Goal: Transaction & Acquisition: Book appointment/travel/reservation

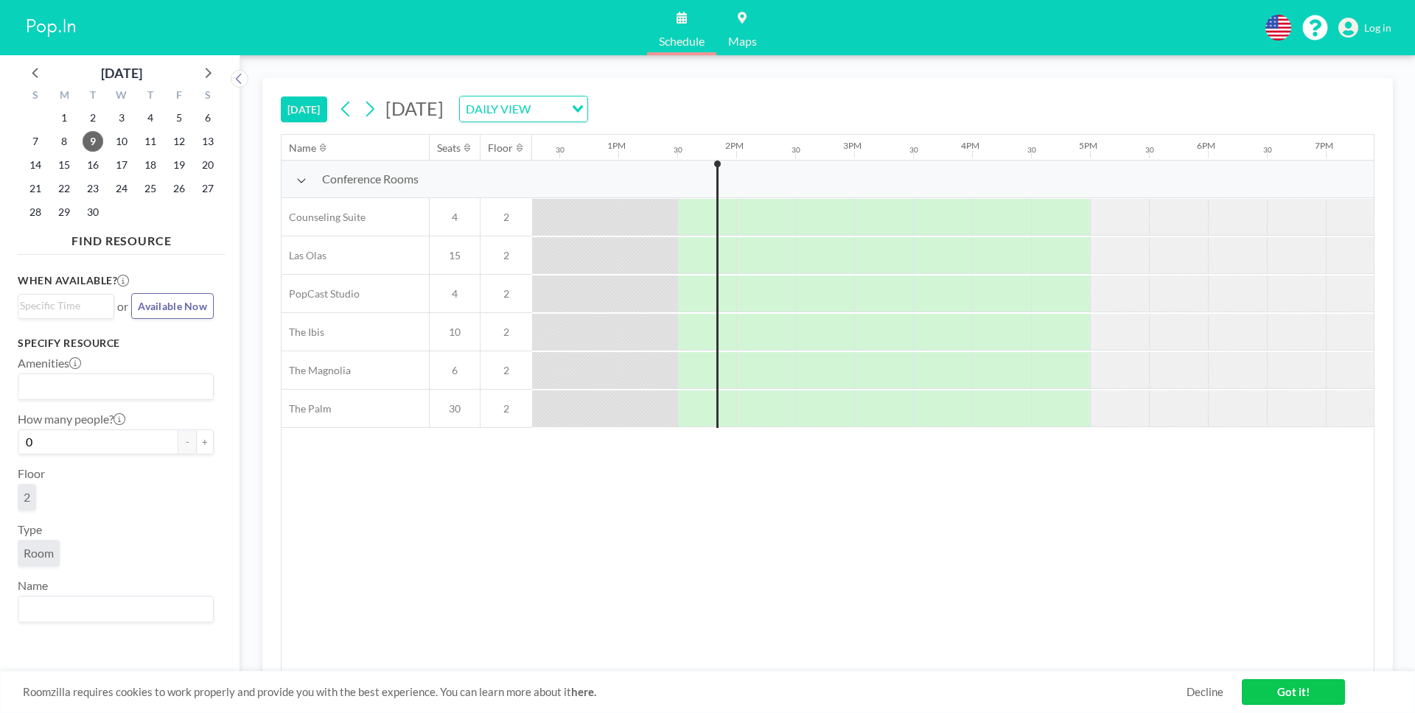
scroll to position [0, 1533]
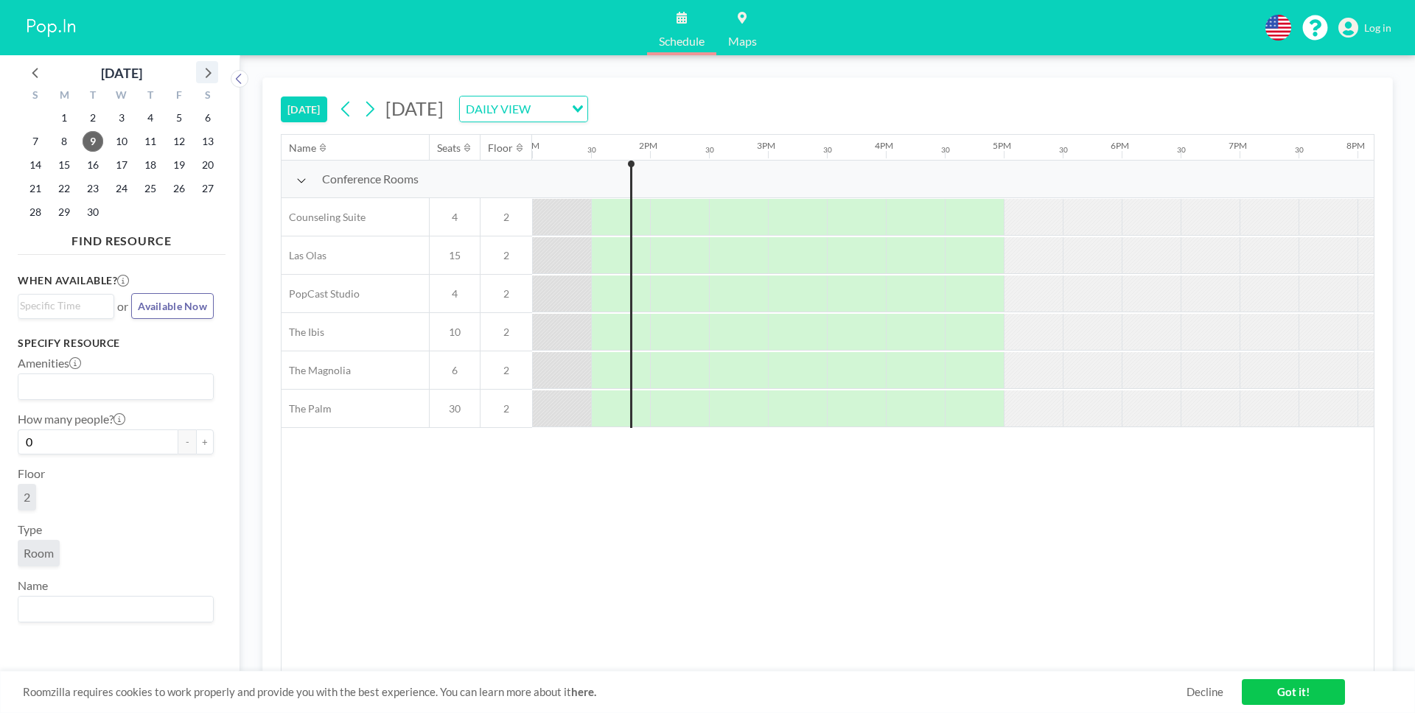
drag, startPoint x: 212, startPoint y: 74, endPoint x: 207, endPoint y: 83, distance: 10.2
click at [212, 74] on icon at bounding box center [207, 72] width 19 height 19
click at [170, 163] on span "17" at bounding box center [179, 165] width 21 height 21
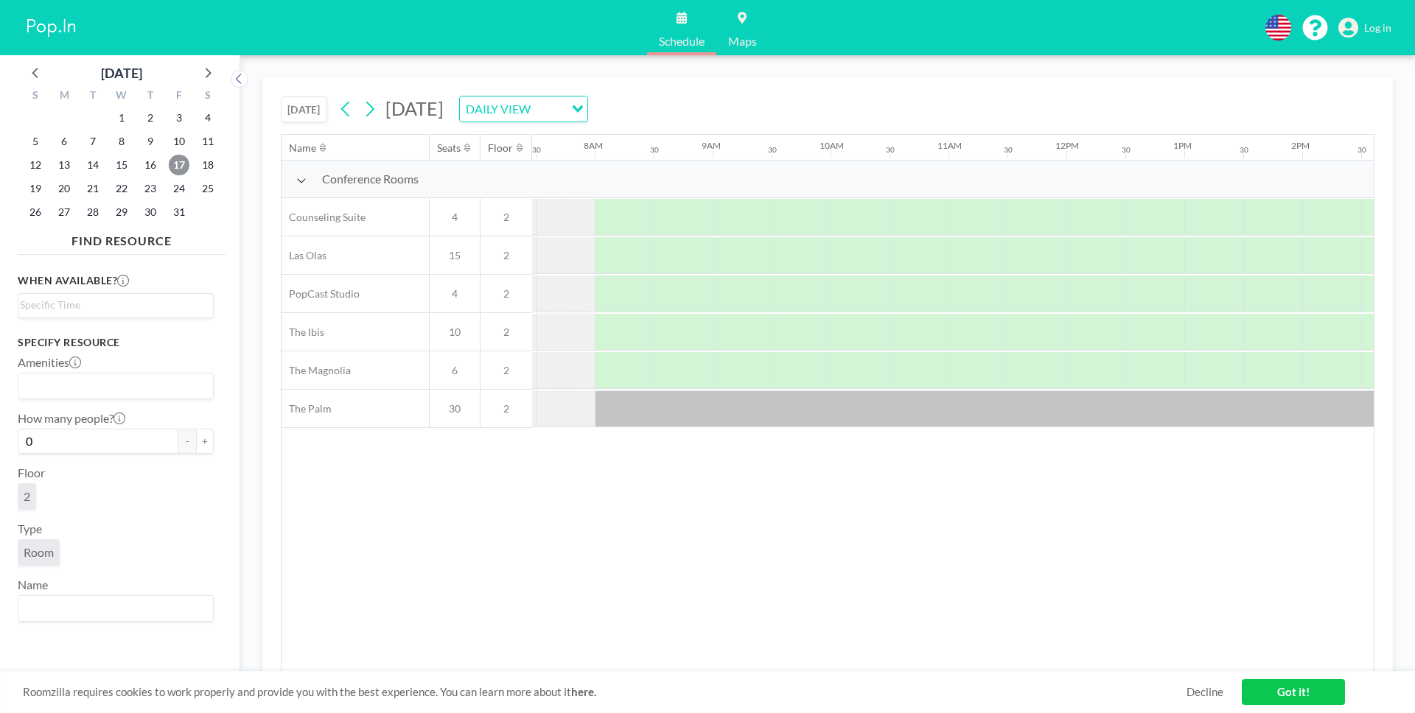
scroll to position [0, 884]
click at [105, 390] on input "Search for option" at bounding box center [112, 386] width 185 height 19
click at [570, 108] on div "DAILY VIEW" at bounding box center [515, 108] width 111 height 22
click at [569, 111] on input "Search for option" at bounding box center [515, 108] width 108 height 19
drag, startPoint x: 450, startPoint y: 256, endPoint x: 438, endPoint y: 256, distance: 11.1
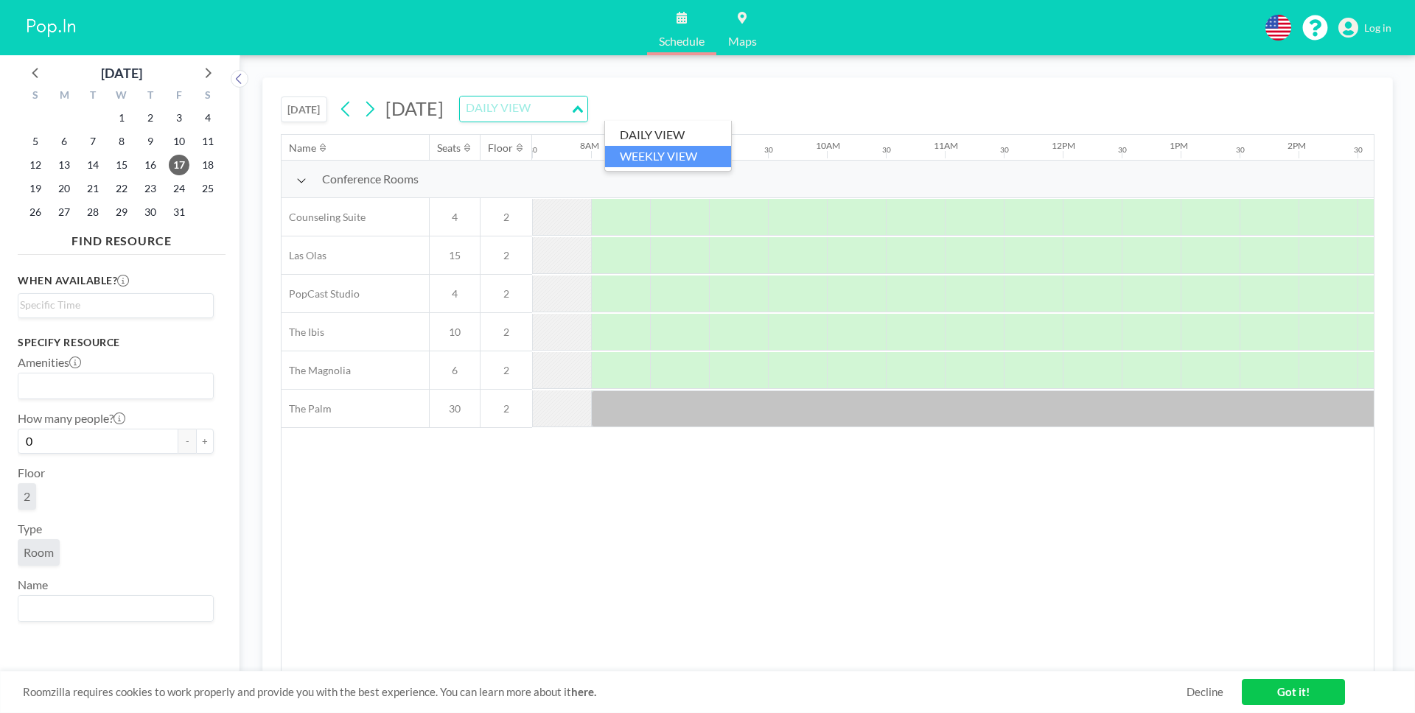
click at [450, 256] on span "15" at bounding box center [455, 255] width 50 height 13
click at [141, 304] on input "Search for option" at bounding box center [112, 306] width 185 height 18
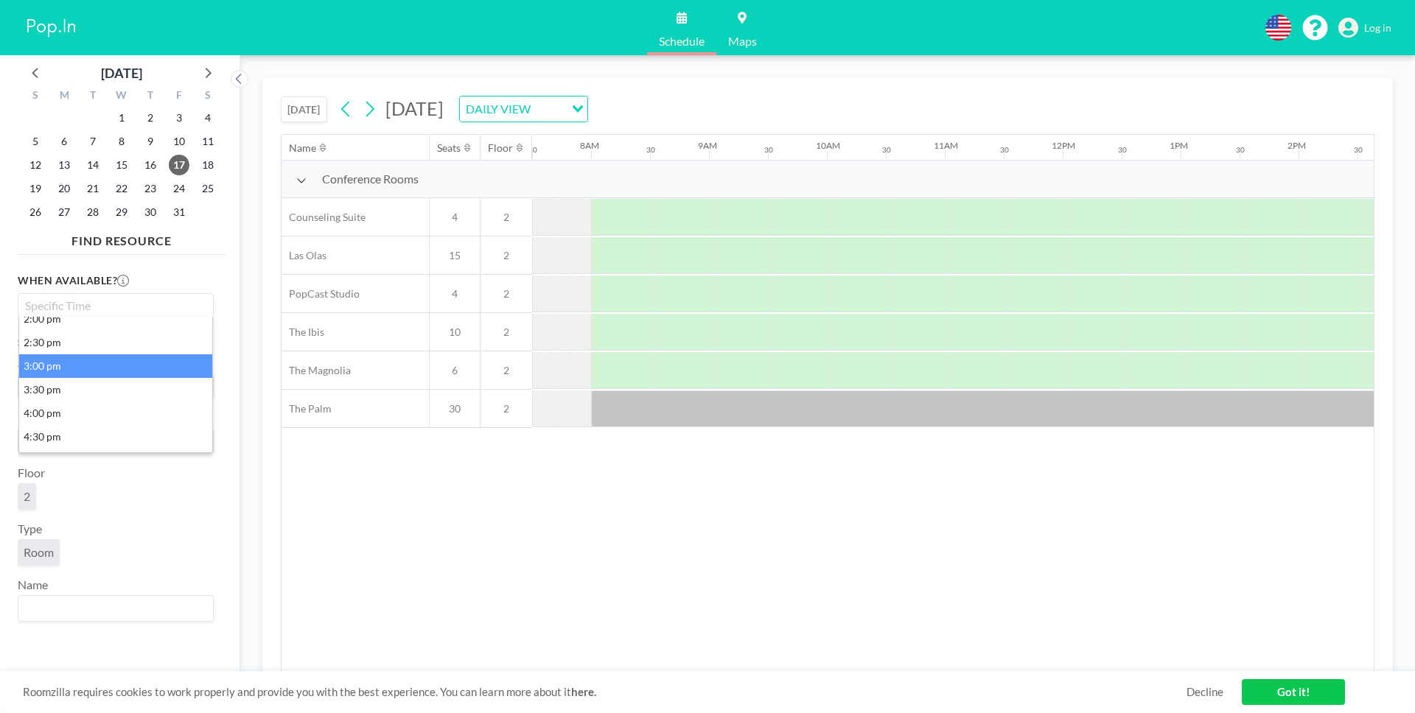
scroll to position [0, 0]
click at [500, 546] on div "Name Seats Floor 12AM 30 1AM 30 2AM 30 3AM 30 4AM 30 5AM 30 6AM 30 7AM 30 8AM 3…" at bounding box center [828, 403] width 1092 height 537
click at [206, 444] on button "+" at bounding box center [205, 441] width 18 height 25
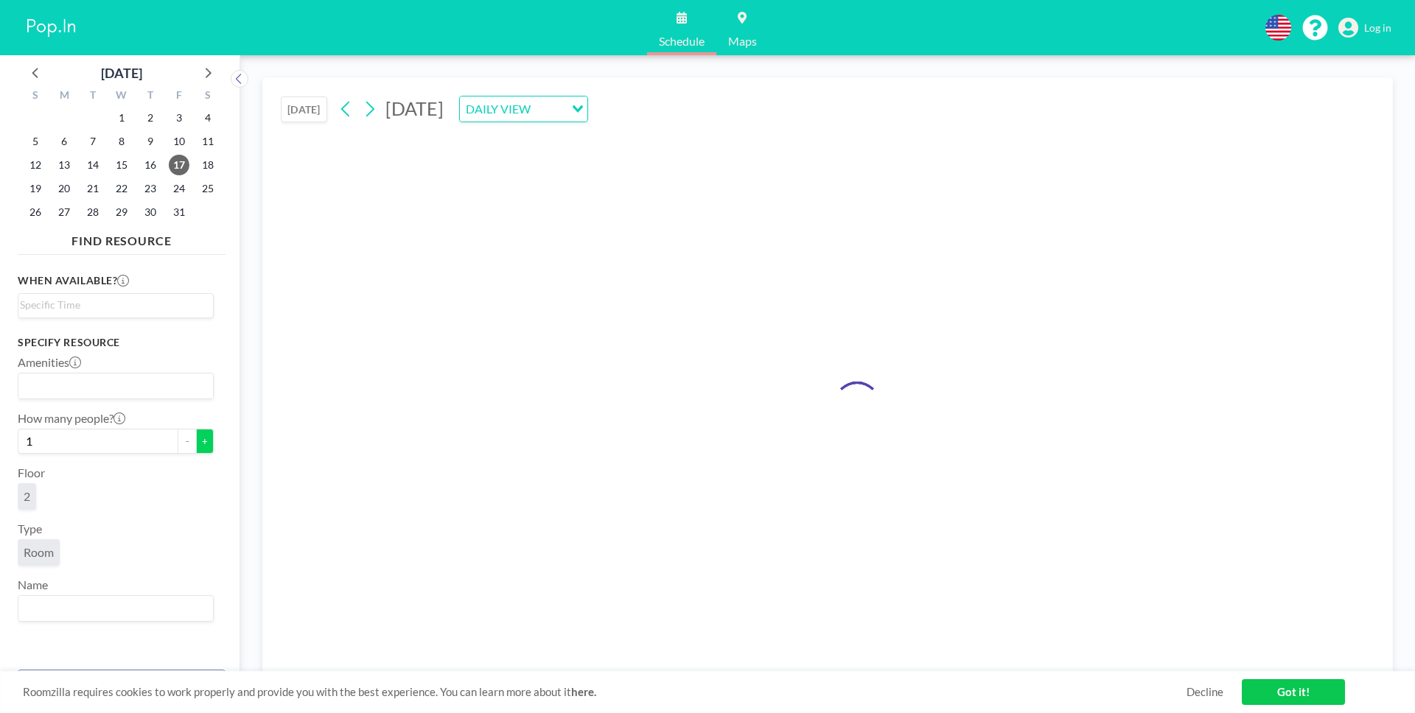
click at [206, 444] on button "+" at bounding box center [205, 441] width 18 height 25
click at [205, 444] on button "+" at bounding box center [205, 441] width 18 height 25
click at [204, 443] on button "+" at bounding box center [205, 441] width 18 height 25
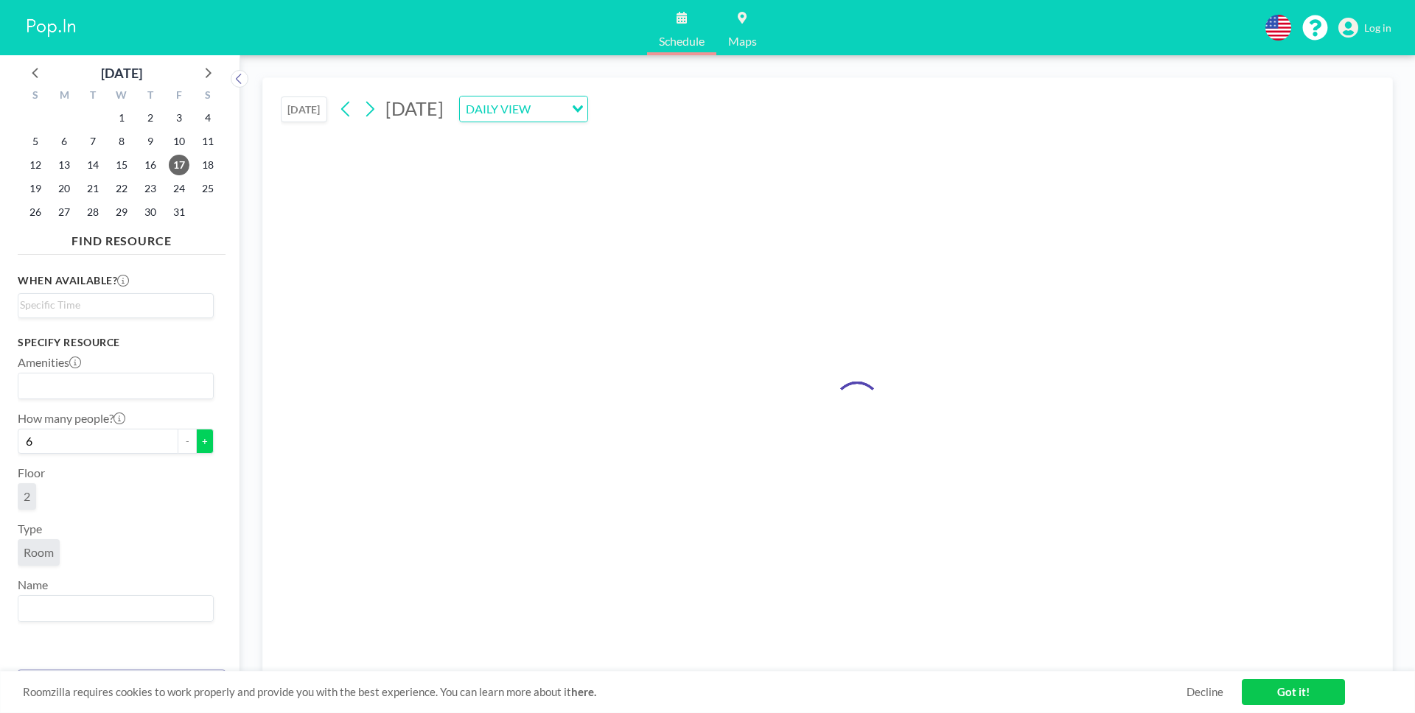
click at [204, 442] on button "+" at bounding box center [205, 441] width 18 height 25
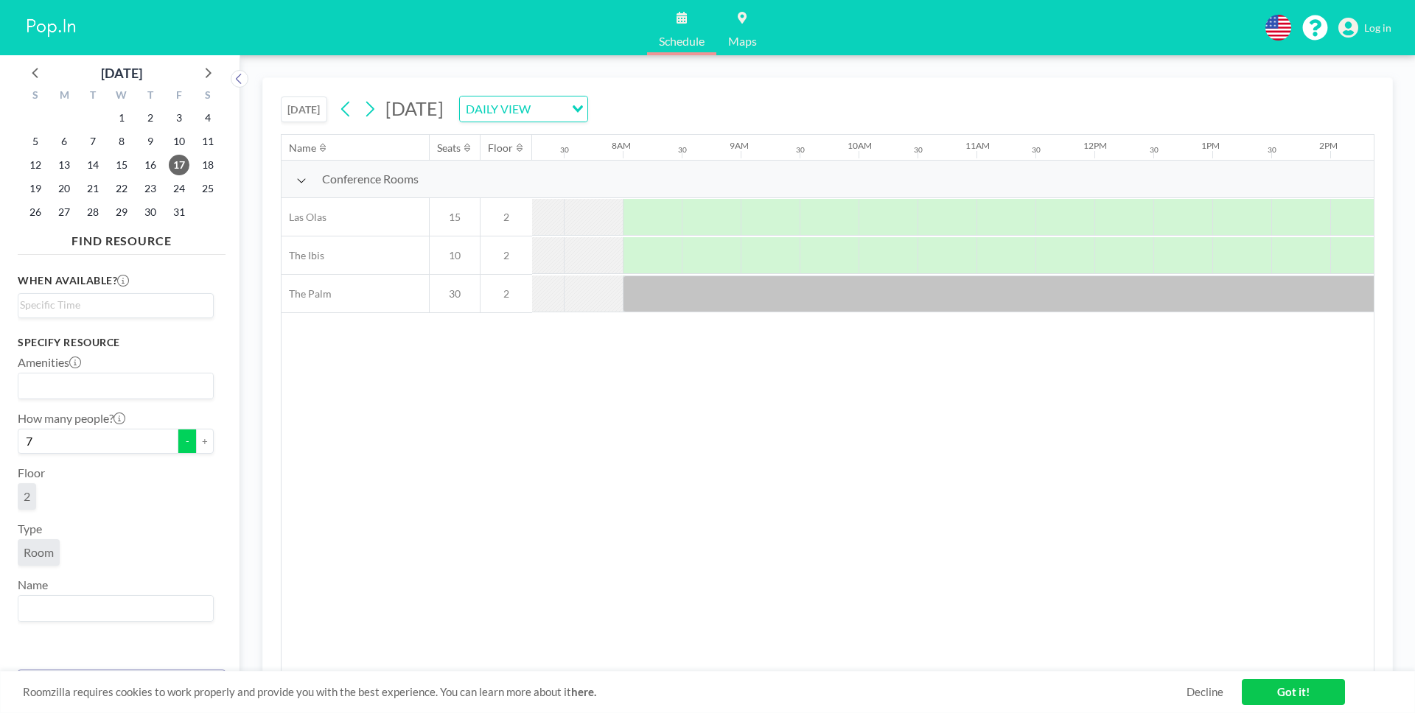
scroll to position [0, 884]
click at [188, 443] on button "-" at bounding box center [187, 441] width 18 height 25
type input "6"
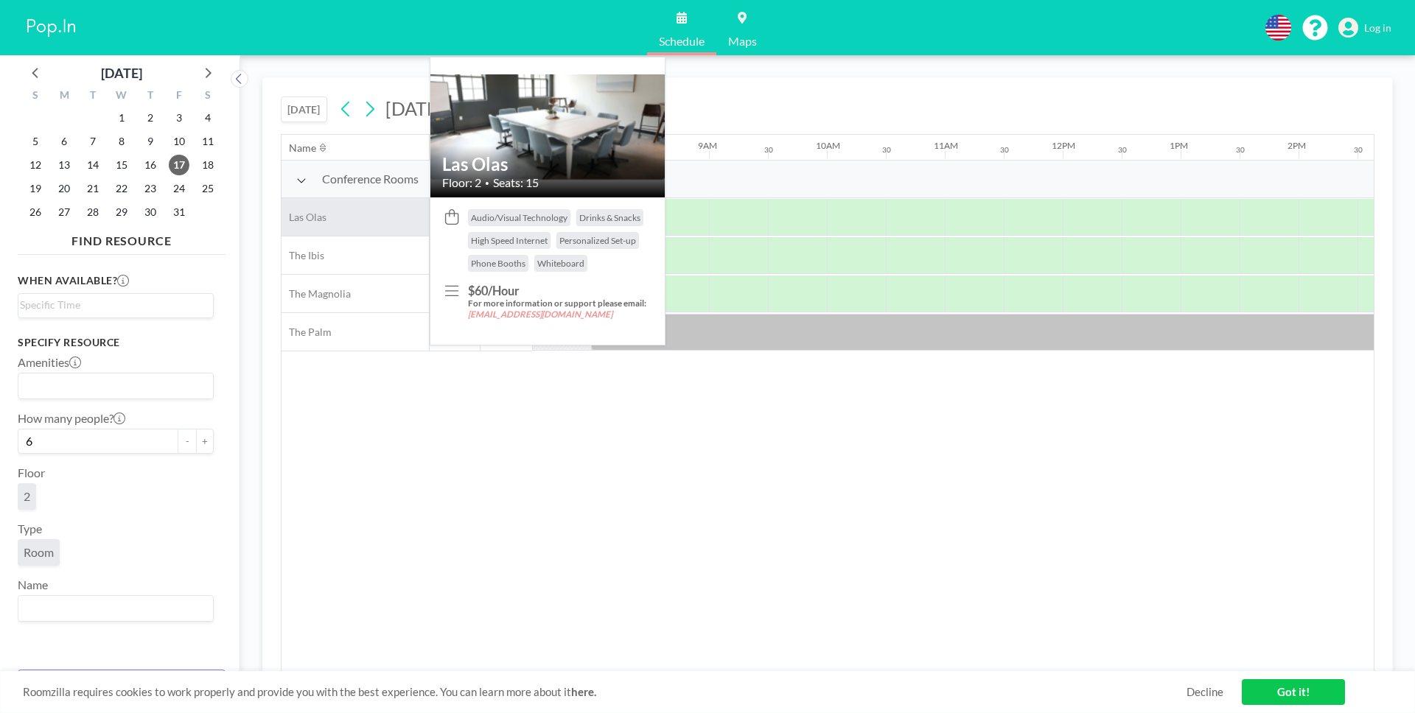
click at [382, 218] on div "Las Olas" at bounding box center [355, 217] width 147 height 38
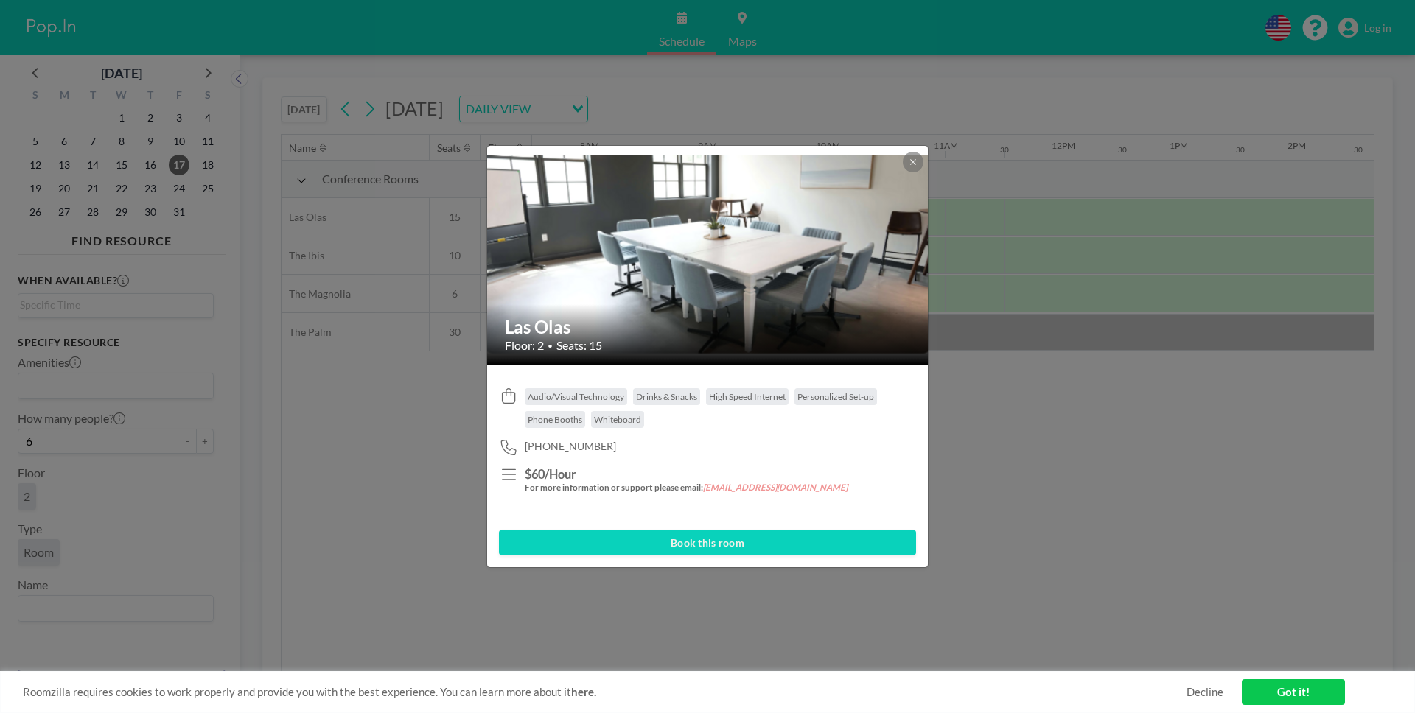
click at [511, 478] on icon at bounding box center [509, 474] width 20 height 15
click at [668, 541] on button "Book this room" at bounding box center [707, 543] width 417 height 26
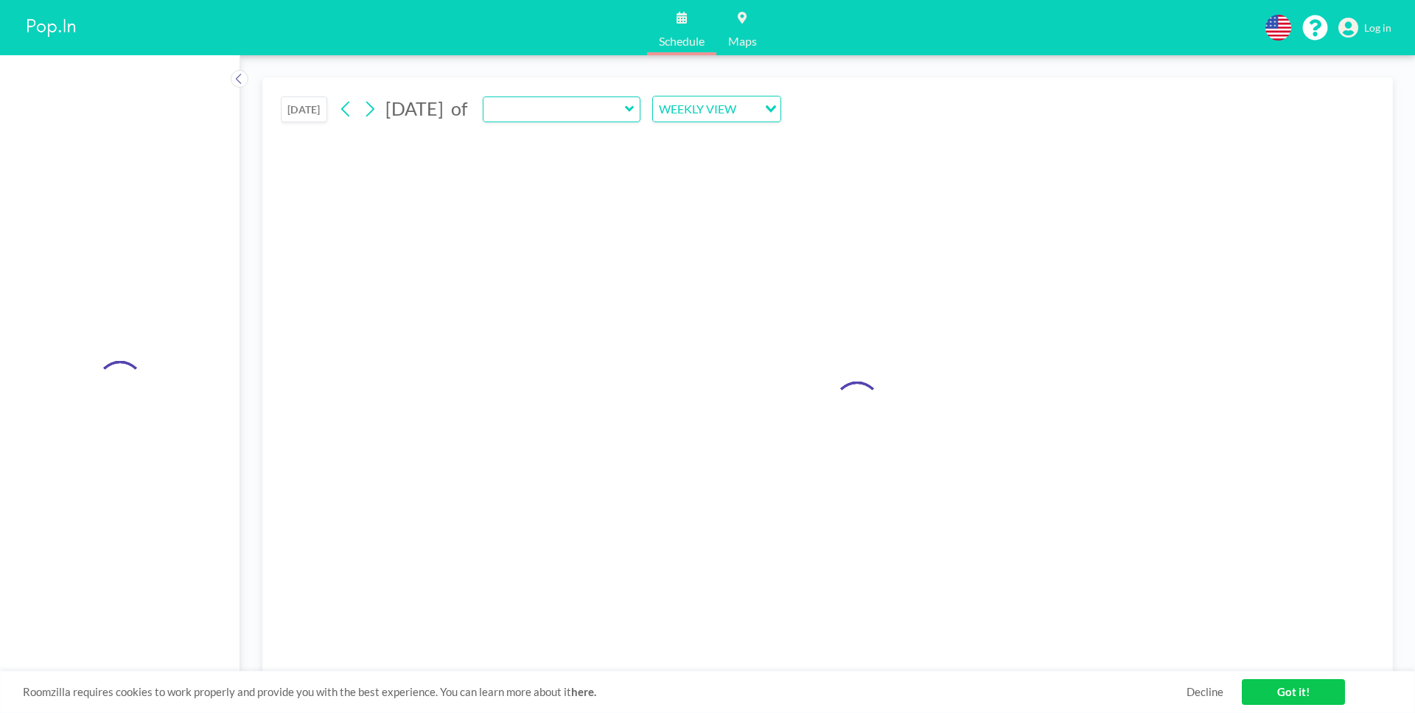
type input "Las Olas"
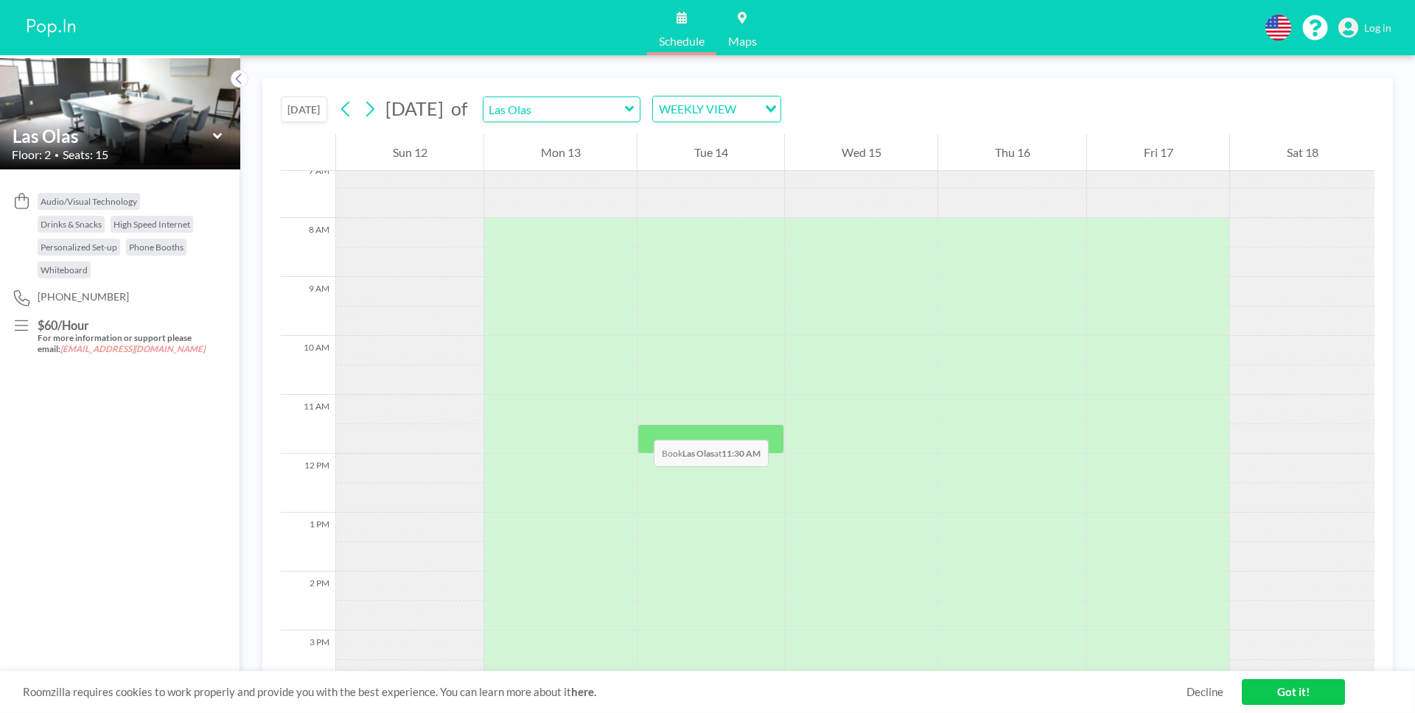
scroll to position [442, 0]
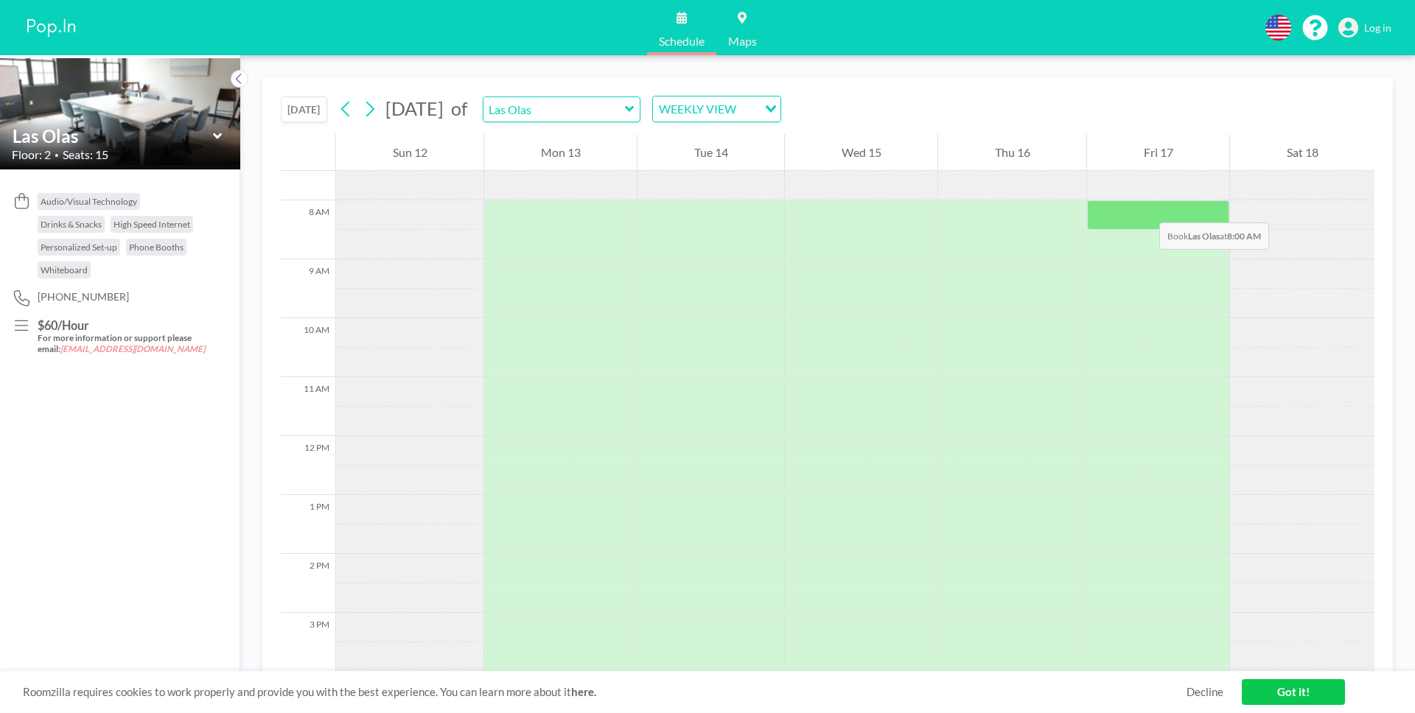
click at [1145, 208] on div at bounding box center [1158, 214] width 142 height 29
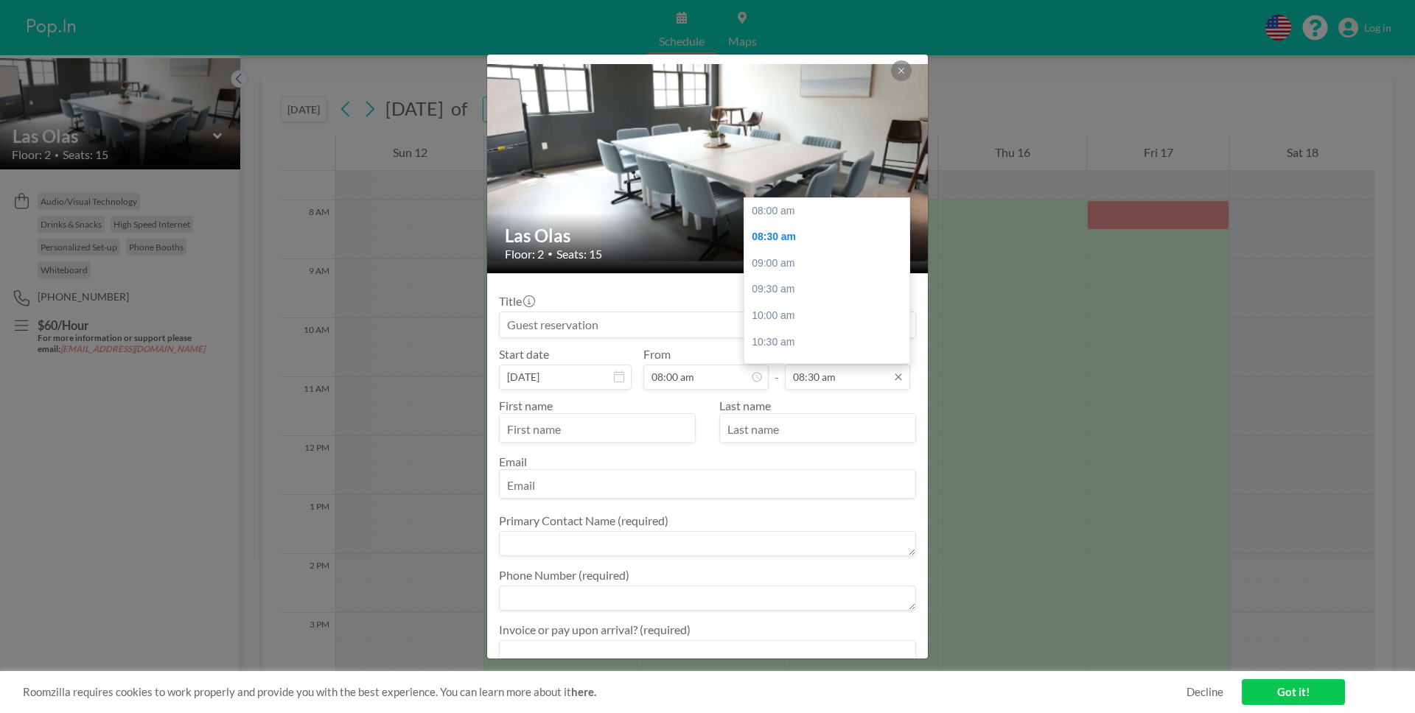
scroll to position [27, 0]
click at [850, 380] on input "08:30 am" at bounding box center [847, 377] width 125 height 25
click at [827, 290] on div "04:00 pm" at bounding box center [826, 297] width 165 height 27
type input "04:00 pm"
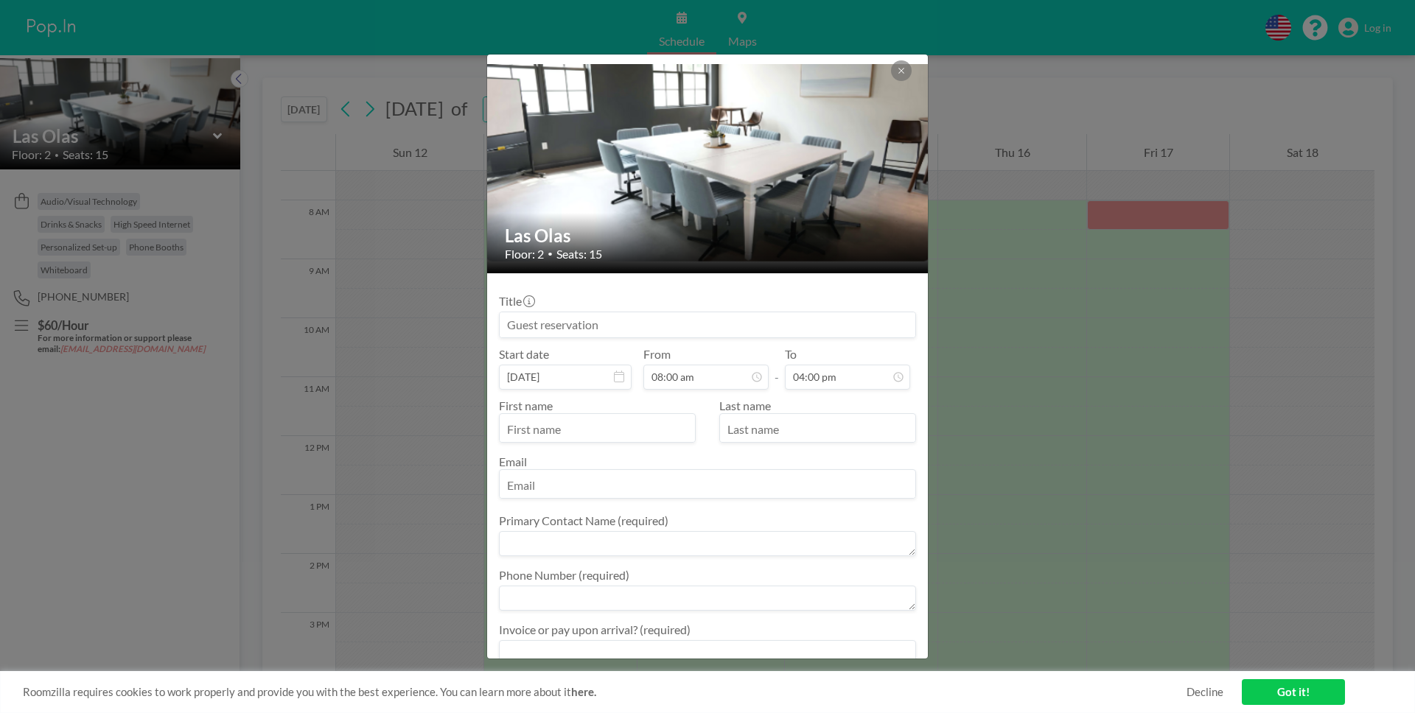
click at [870, 326] on input at bounding box center [708, 324] width 416 height 25
click at [665, 435] on input "text" at bounding box center [597, 429] width 195 height 25
type input "[PERSON_NAME]"
type input "[EMAIL_ADDRESS][DOMAIN_NAME]"
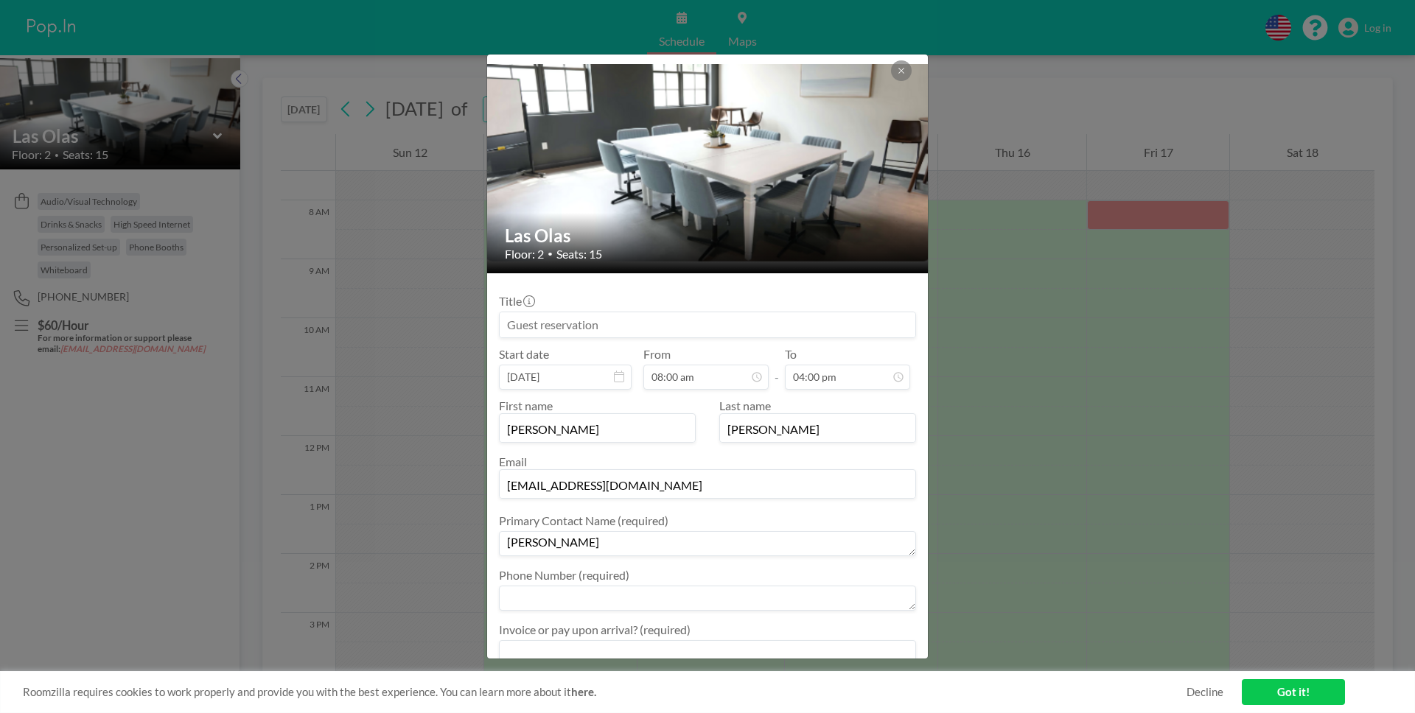
type textarea "[PERSON_NAME]"
type textarea "6788008807"
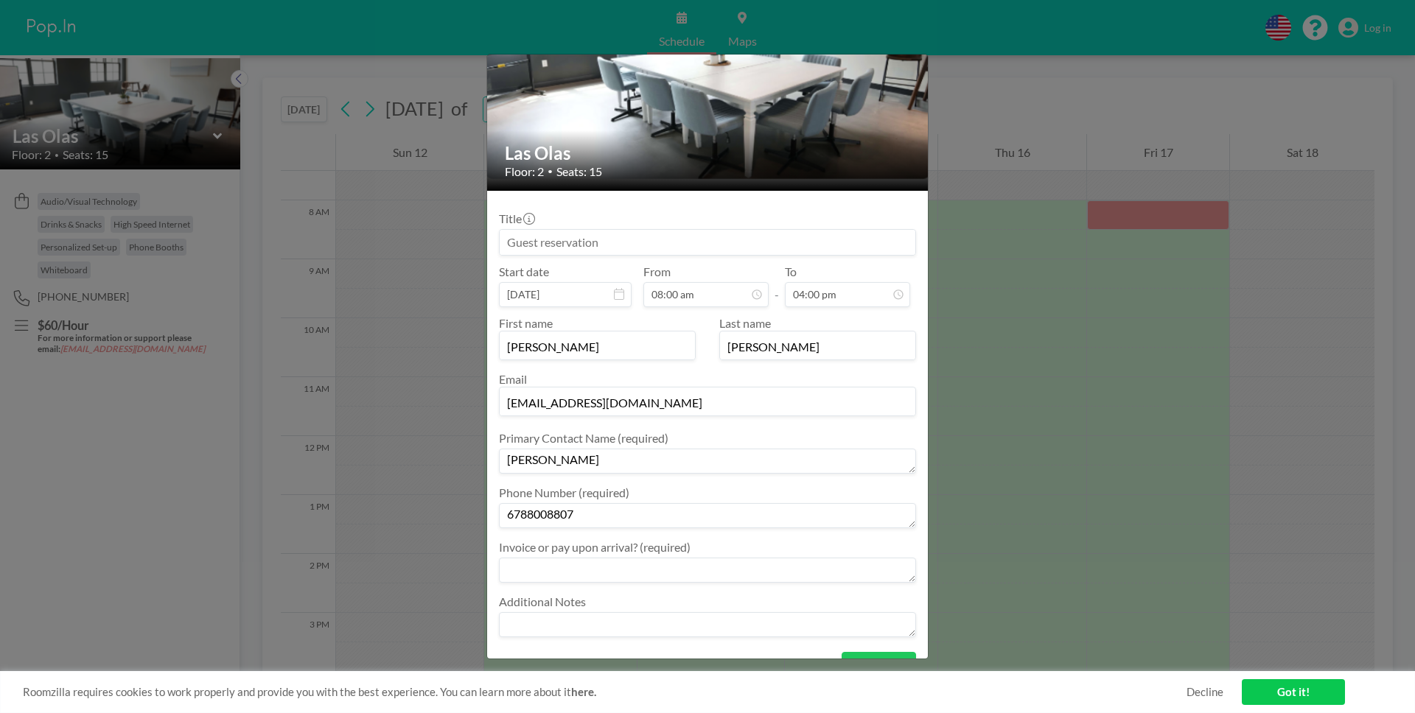
scroll to position [139, 0]
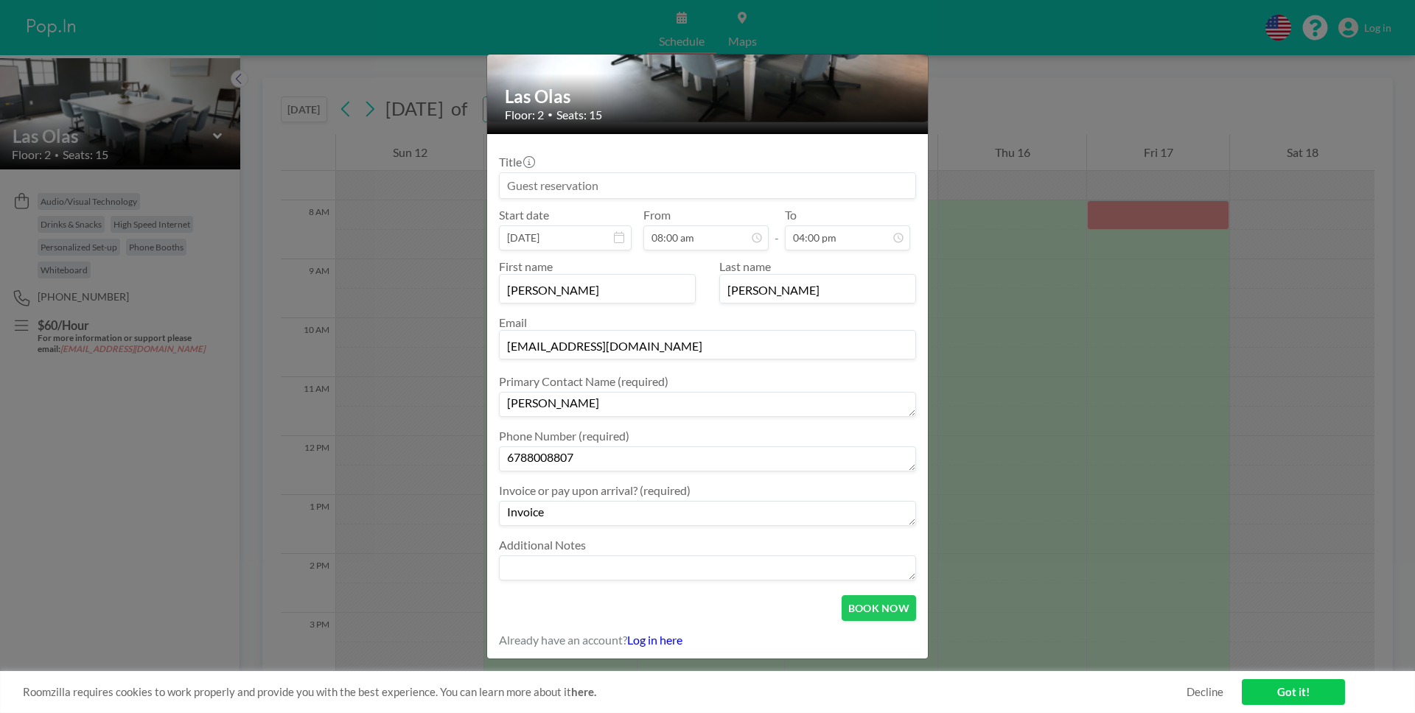
type textarea "Invoice"
click at [884, 607] on button "BOOK NOW" at bounding box center [879, 608] width 74 height 26
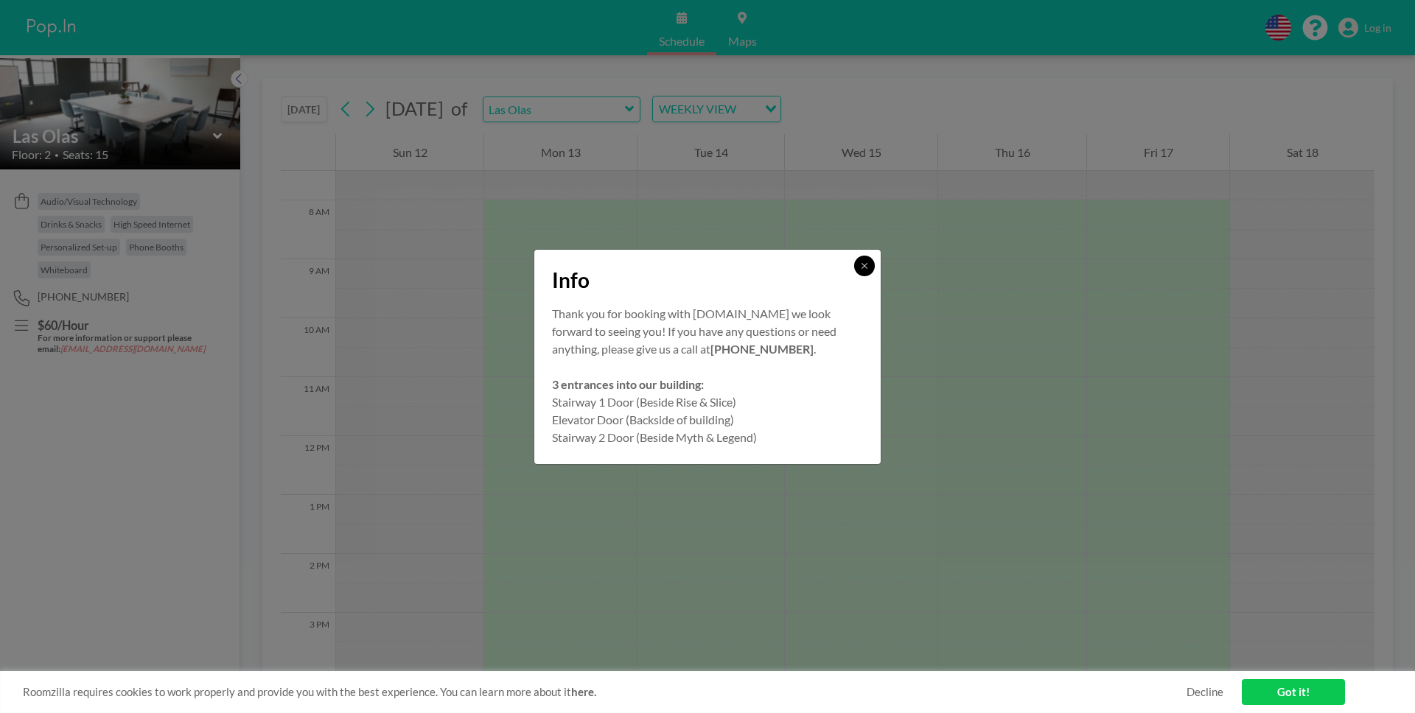
click at [872, 270] on button at bounding box center [864, 266] width 21 height 21
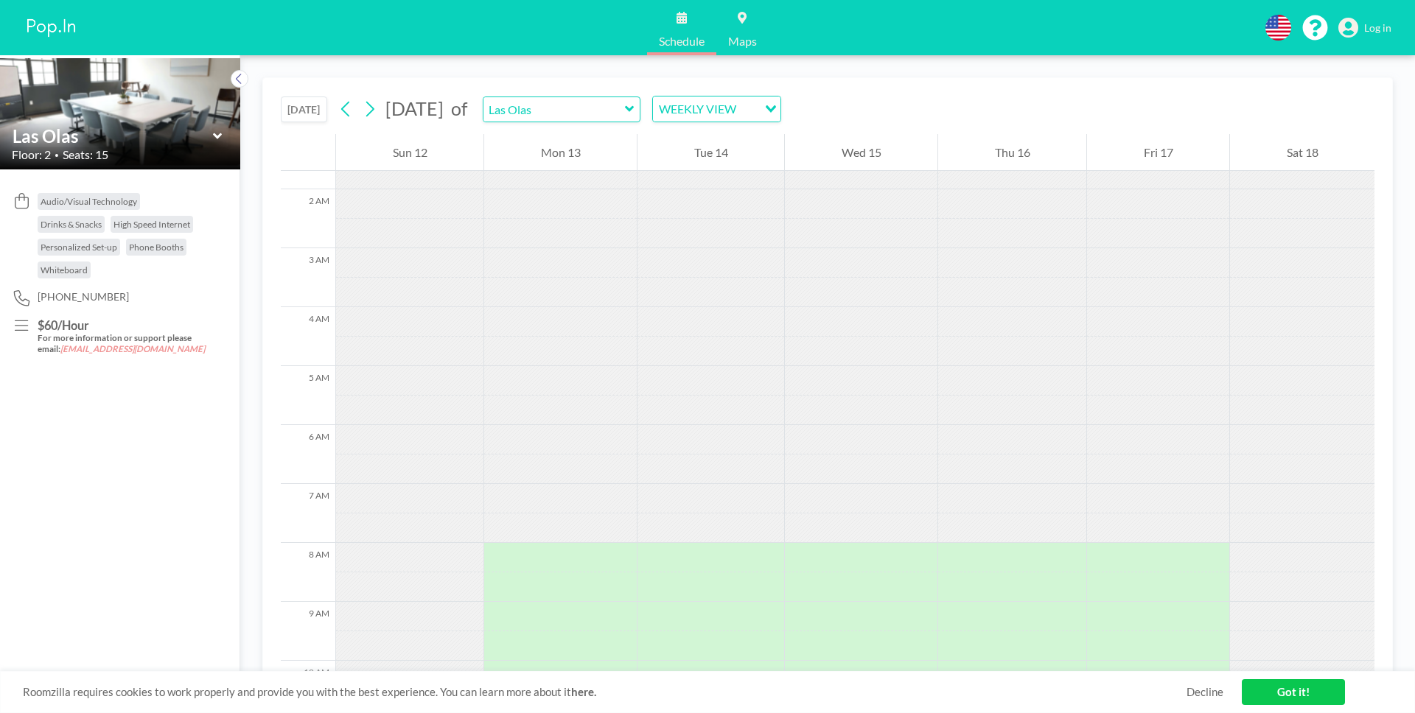
scroll to position [91, 0]
